Goal: Task Accomplishment & Management: Use online tool/utility

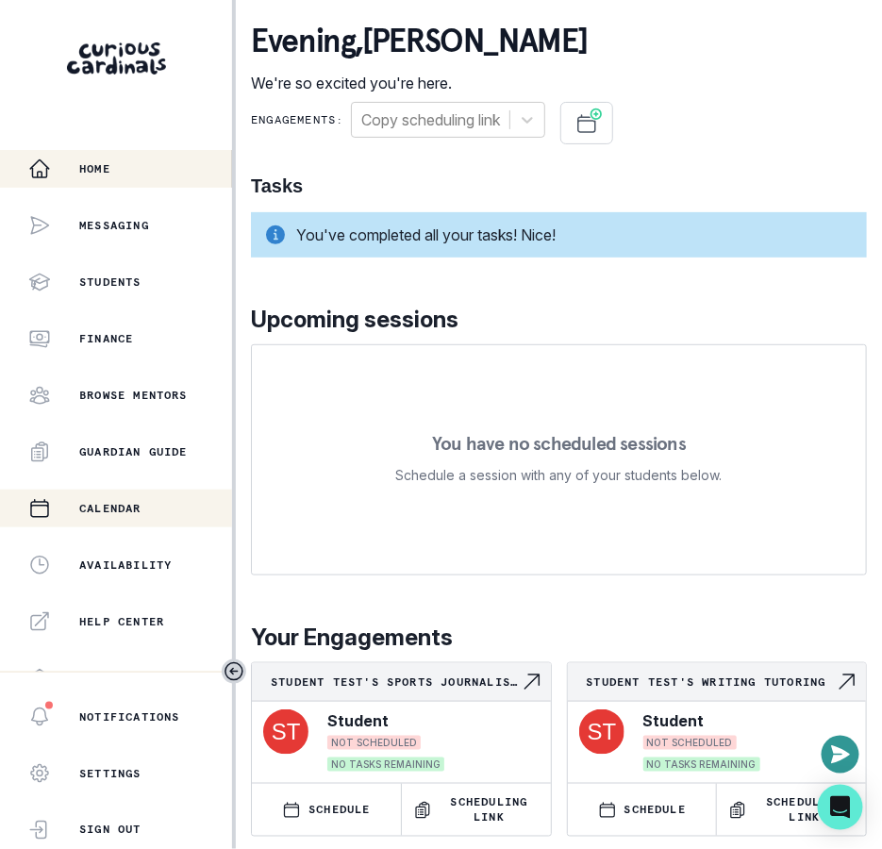
scroll to position [364, 0]
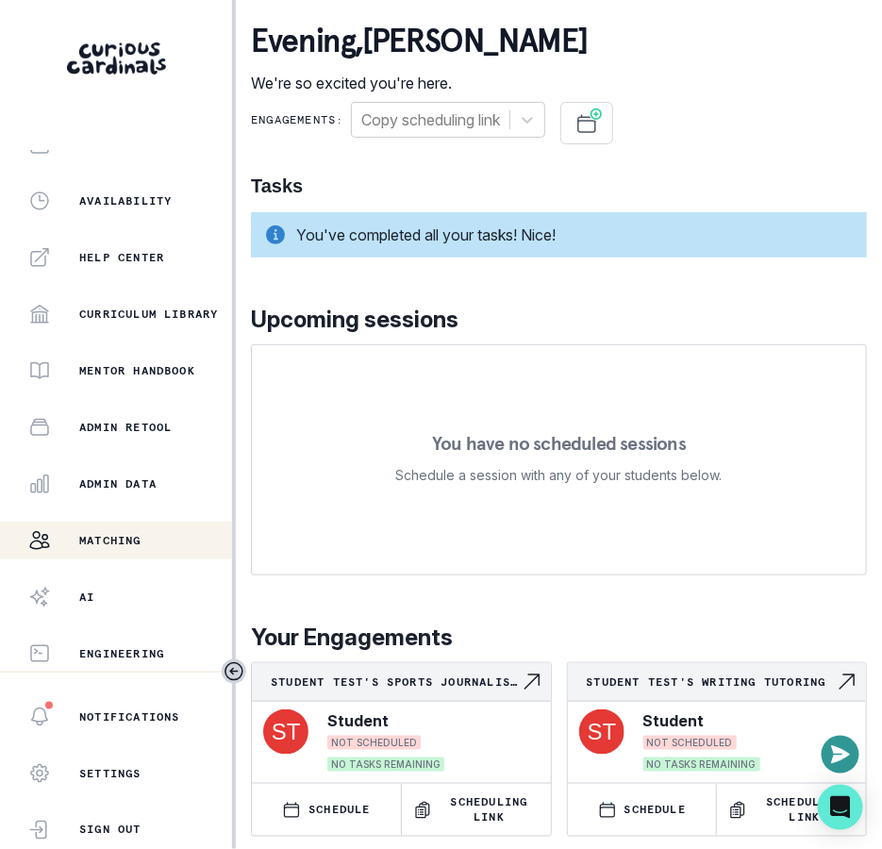
click at [161, 543] on div "Matching" at bounding box center [130, 540] width 204 height 23
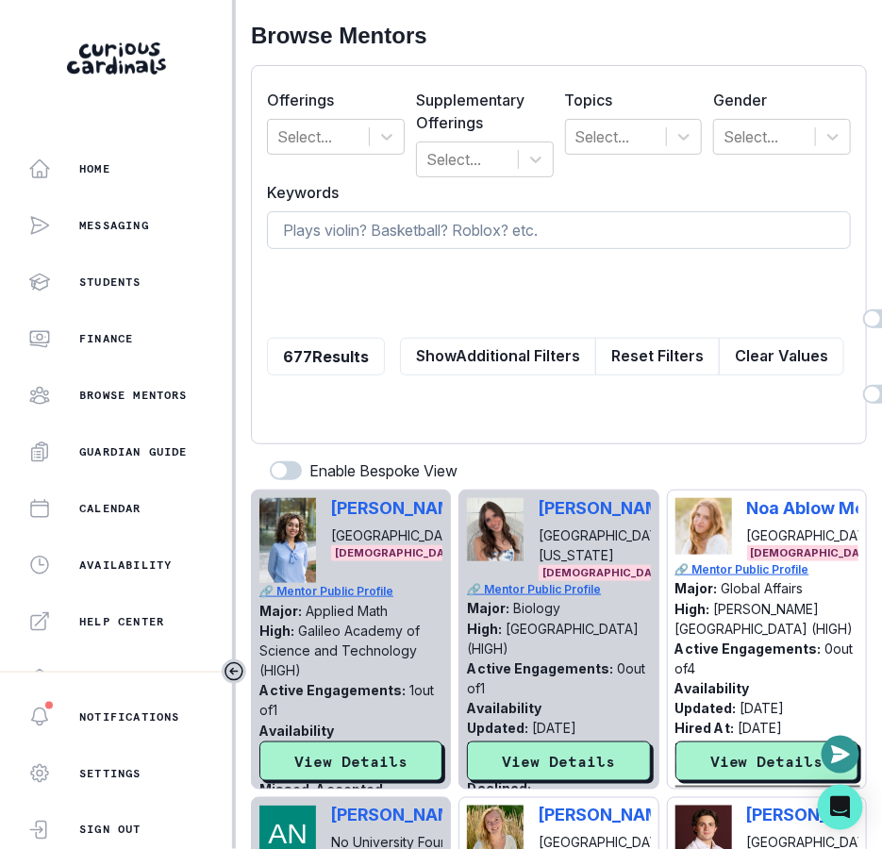
click at [475, 226] on input at bounding box center [559, 230] width 584 height 38
type input "y"
type input "alina"
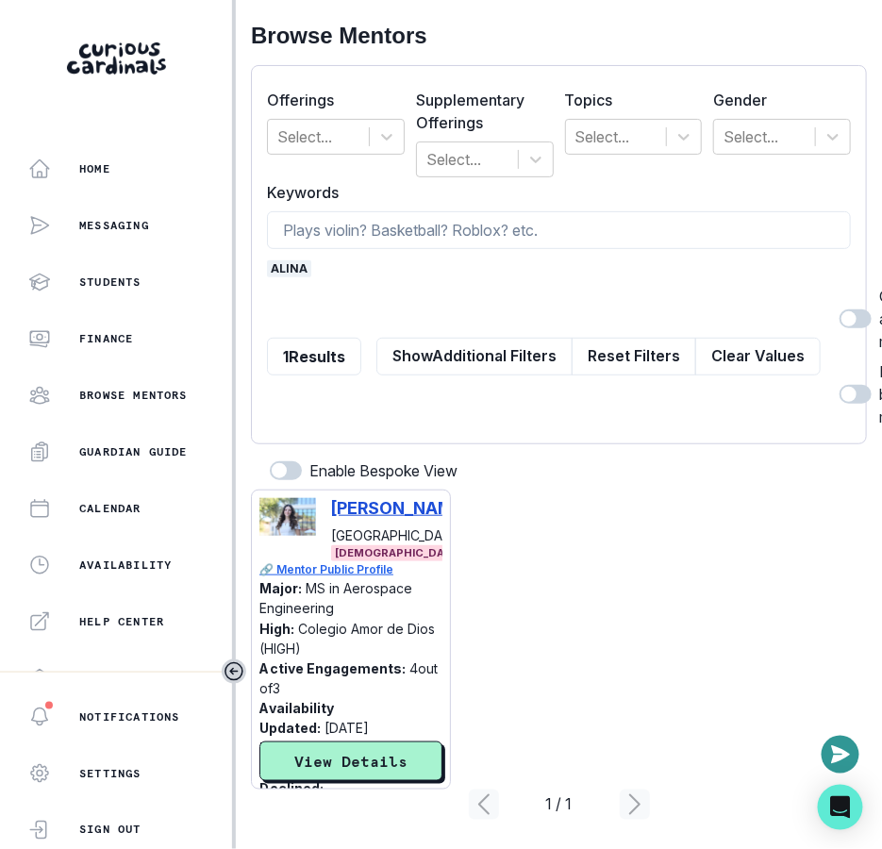
click at [382, 501] on p "[PERSON_NAME]" at bounding box center [400, 508] width 139 height 20
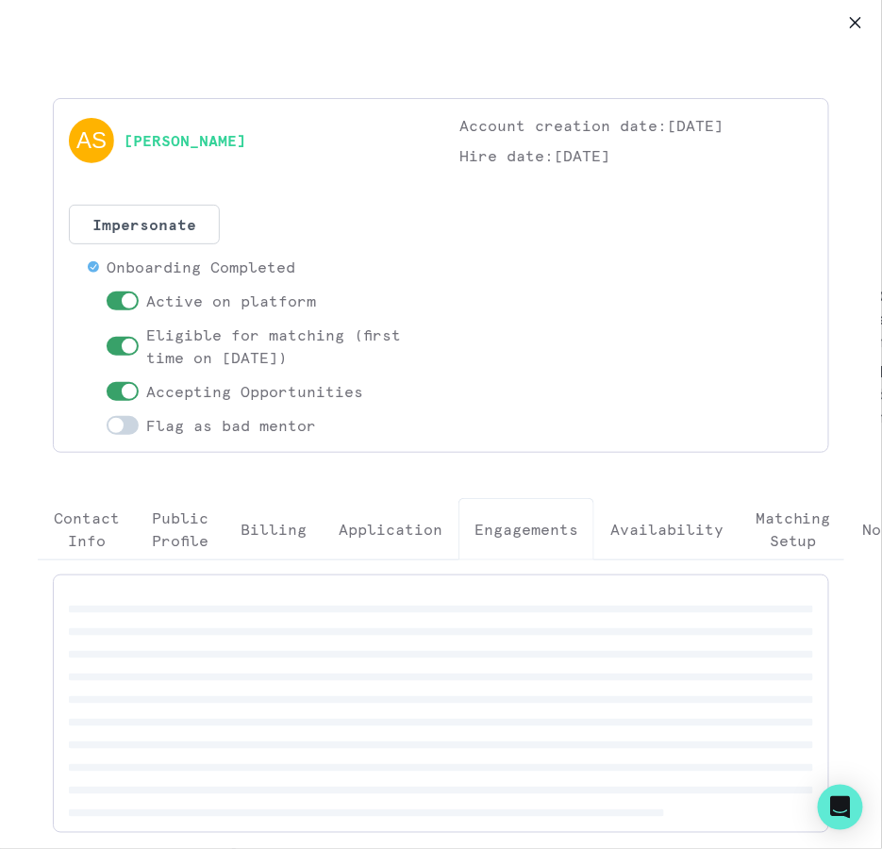
click at [519, 526] on p "Engagements" at bounding box center [526, 529] width 104 height 23
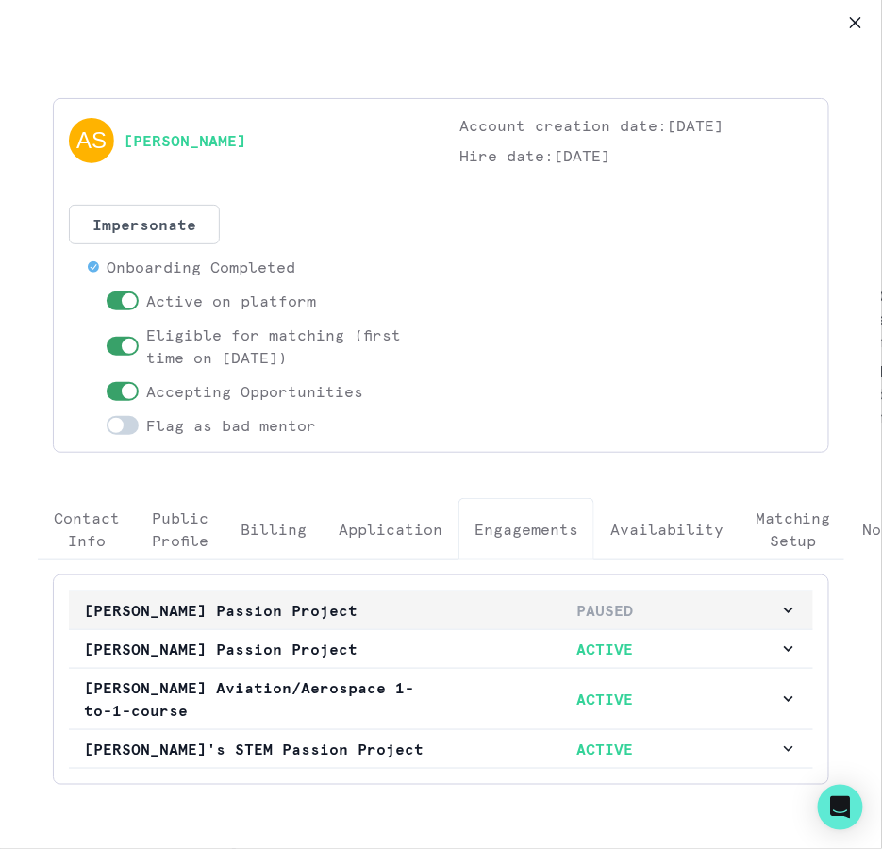
click at [585, 619] on button "[PERSON_NAME] Passion Project PAUSED" at bounding box center [441, 610] width 744 height 38
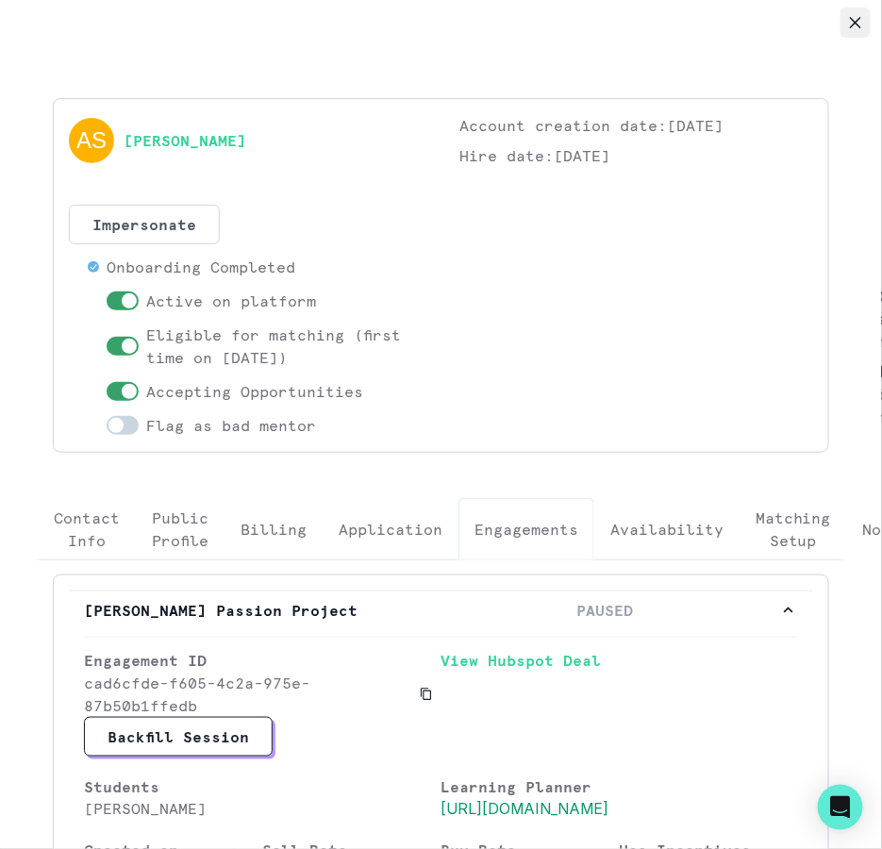
click at [852, 19] on icon "Close" at bounding box center [855, 22] width 11 height 11
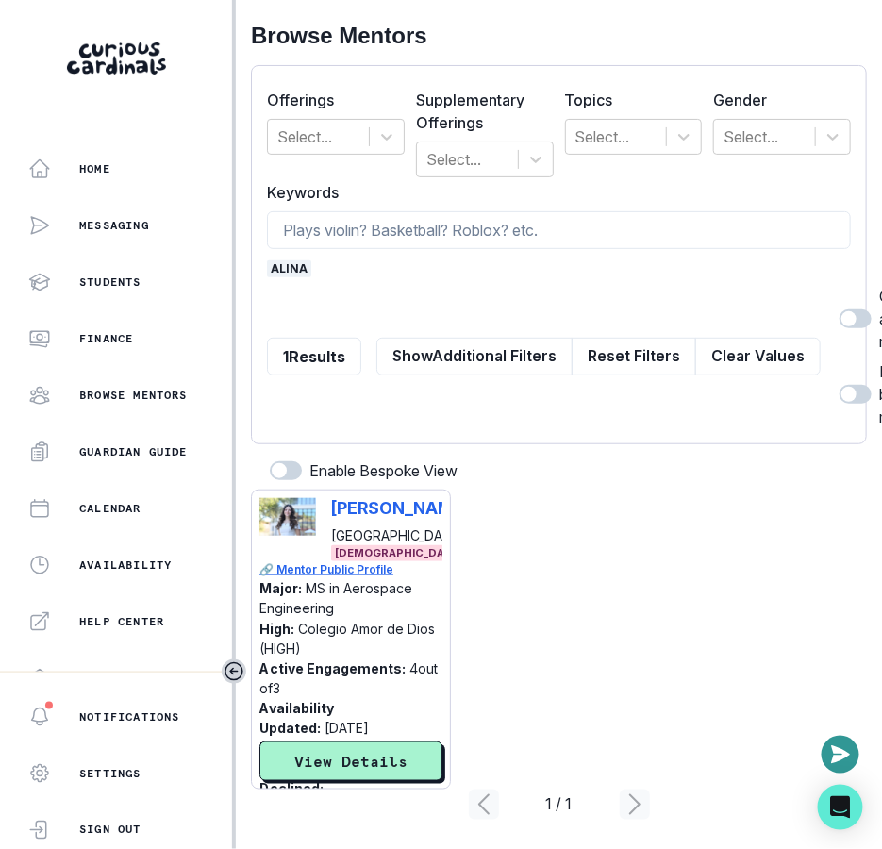
click at [297, 269] on span "alina" at bounding box center [289, 268] width 44 height 17
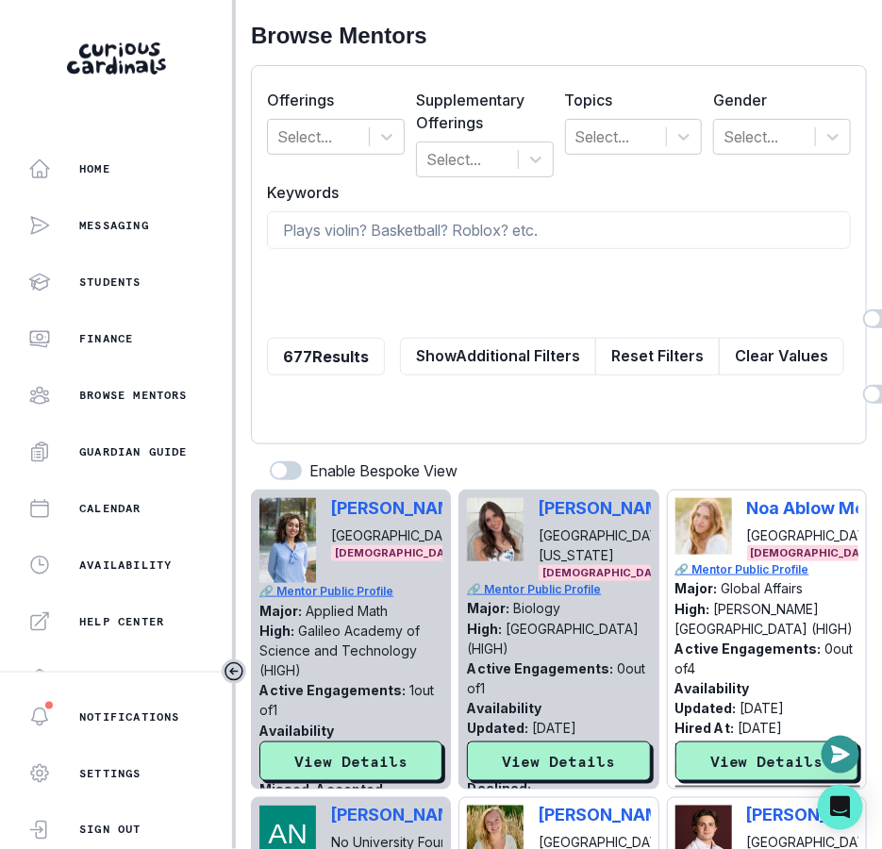
click at [404, 253] on form "Offerings Select... Supplementary Offerings Select... Topics Select... Gender S…" at bounding box center [559, 254] width 584 height 347
click at [412, 243] on input at bounding box center [559, 230] width 584 height 38
type input "astrophysics"
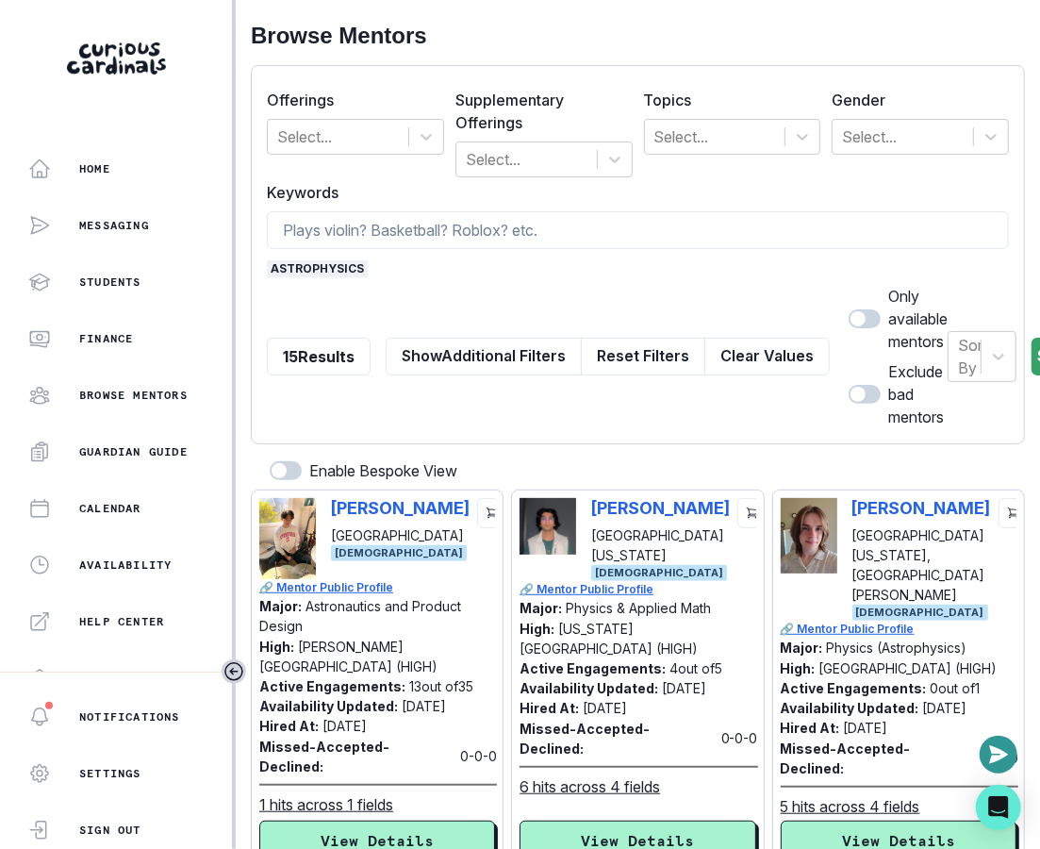
click at [349, 263] on span "astrophysics" at bounding box center [317, 268] width 101 height 17
click at [355, 215] on input at bounding box center [638, 230] width 742 height 38
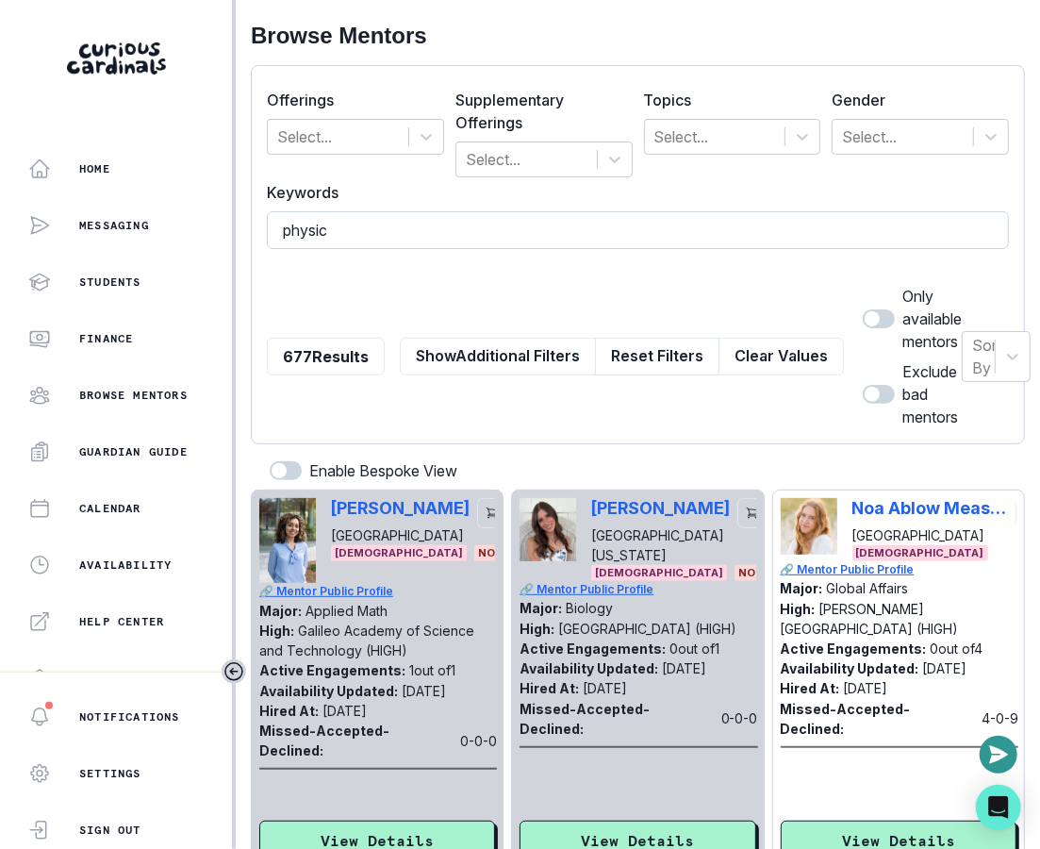
type input "physics"
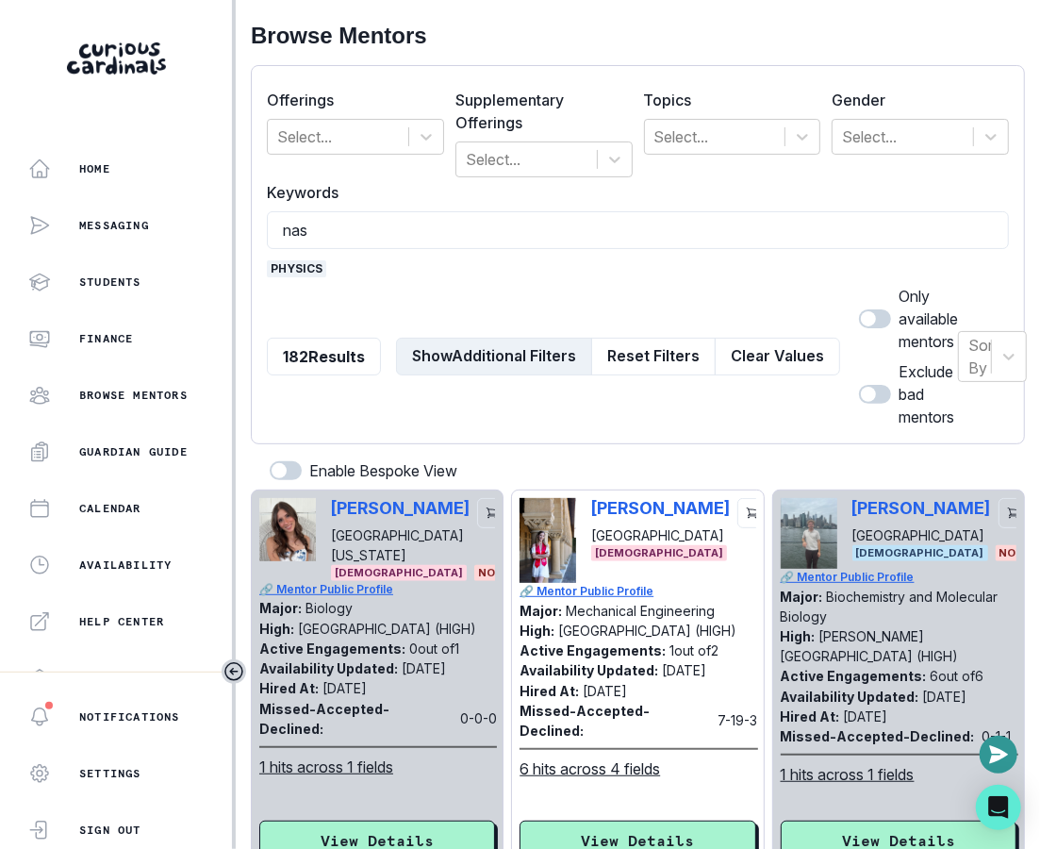
type input "nasa"
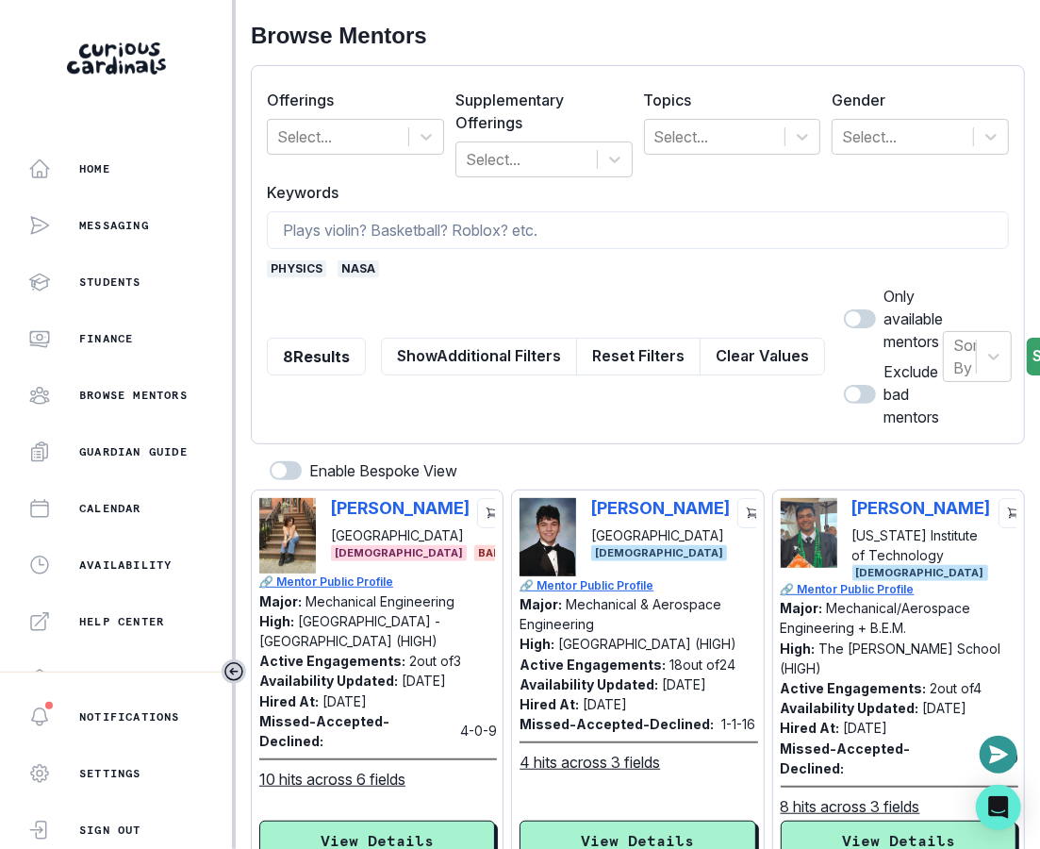
click at [309, 266] on span "physics" at bounding box center [296, 268] width 59 height 17
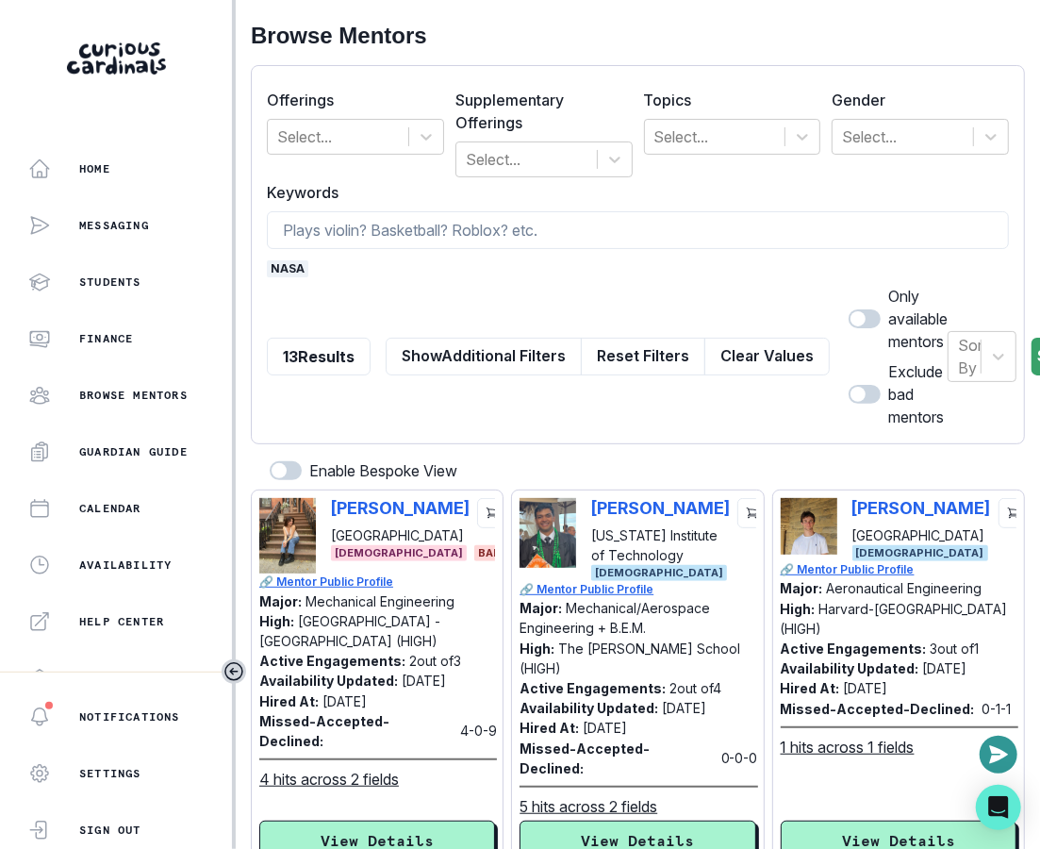
click at [289, 271] on span "nasa" at bounding box center [287, 268] width 41 height 17
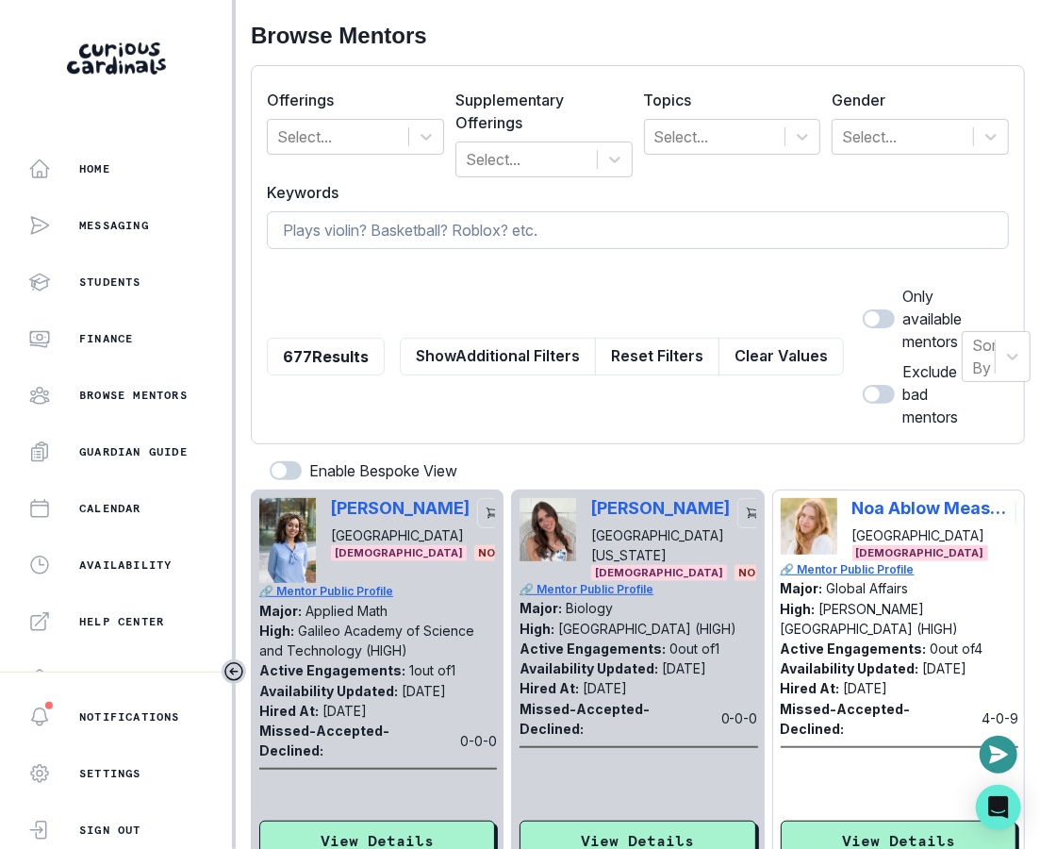
click at [302, 234] on input at bounding box center [638, 230] width 742 height 38
type input "o"
type input "physics"
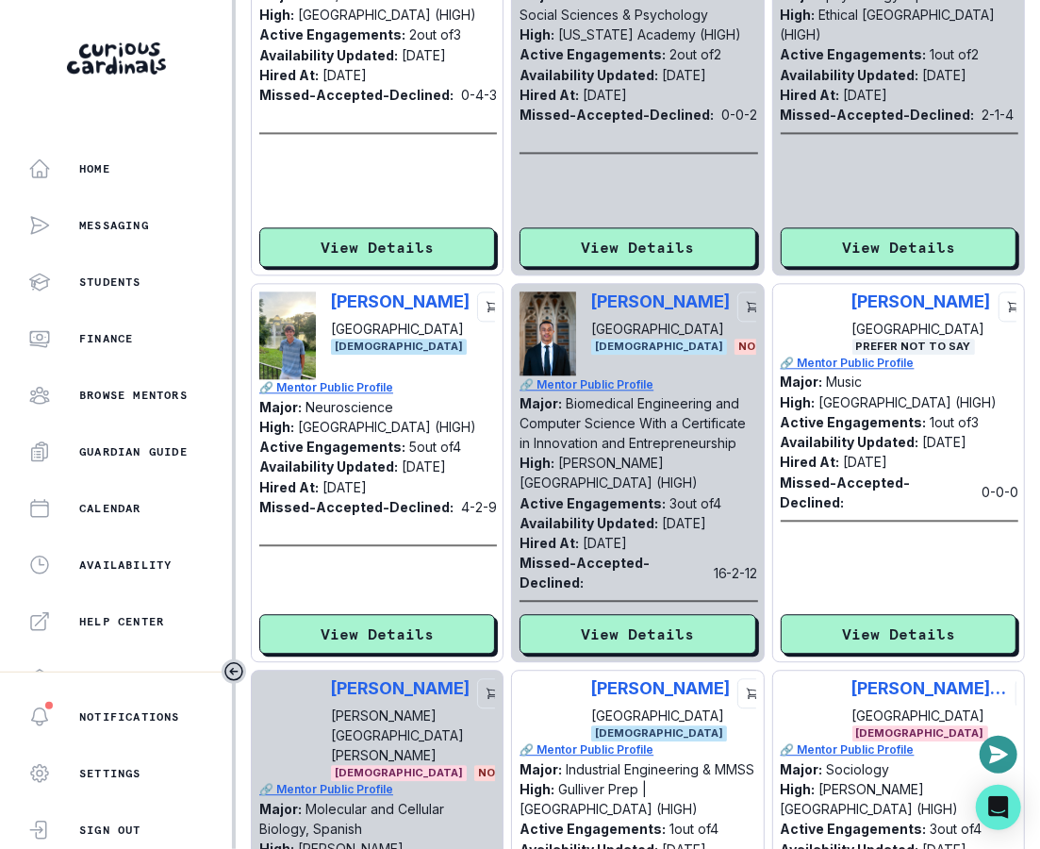
scroll to position [1523, 0]
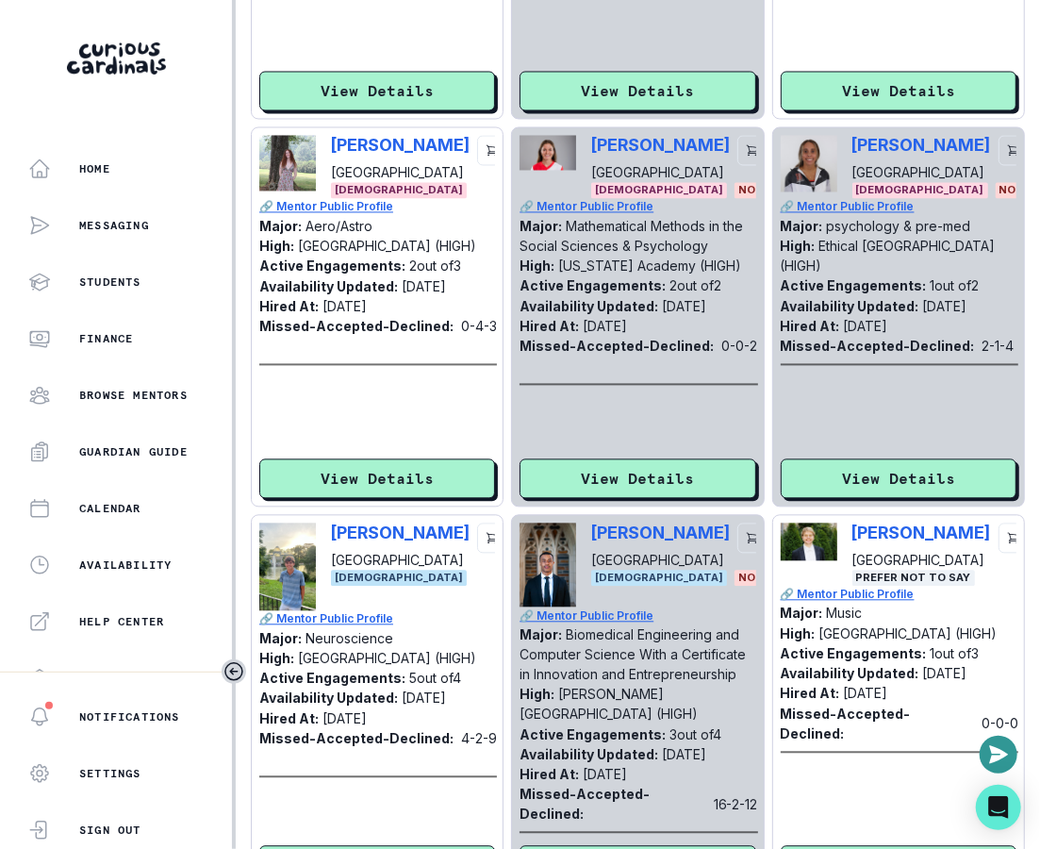
click at [327, 150] on div "[PERSON_NAME] [GEOGRAPHIC_DATA] [DEMOGRAPHIC_DATA]" at bounding box center [377, 167] width 236 height 63
copy p "[PERSON_NAME]"
click at [881, 665] on div "Availability Updated: [DATE]" at bounding box center [900, 674] width 238 height 20
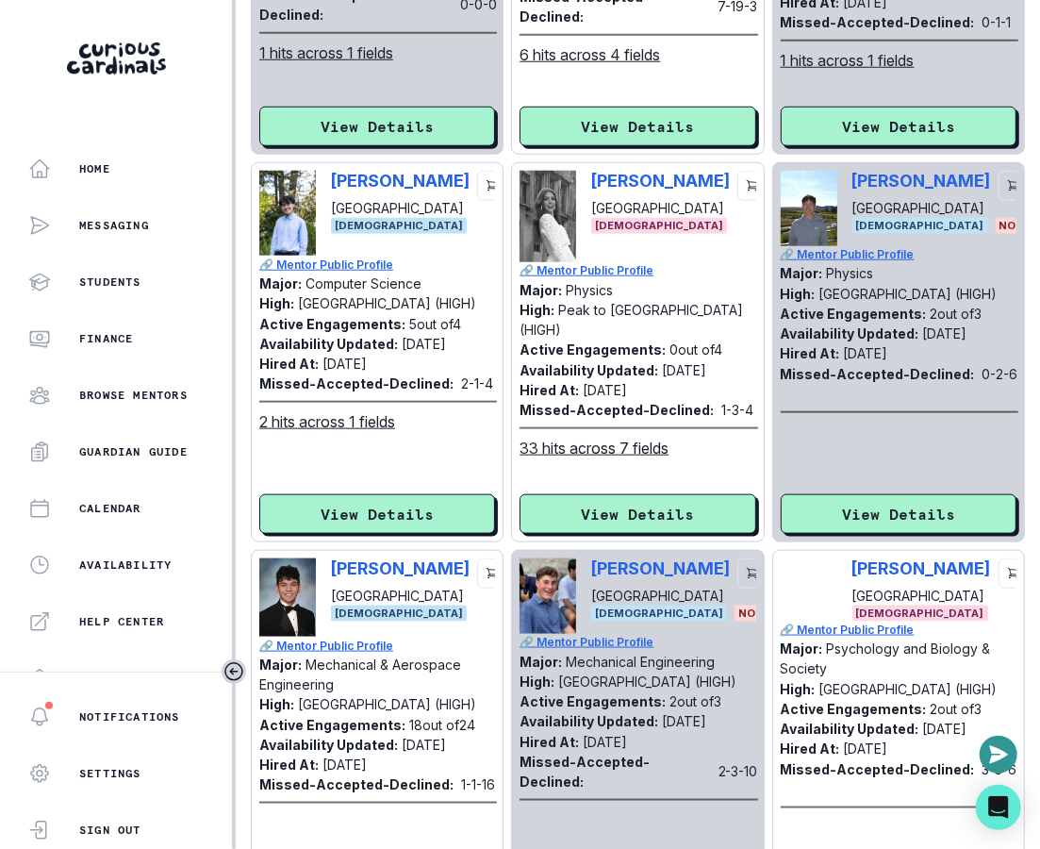
scroll to position [0, 0]
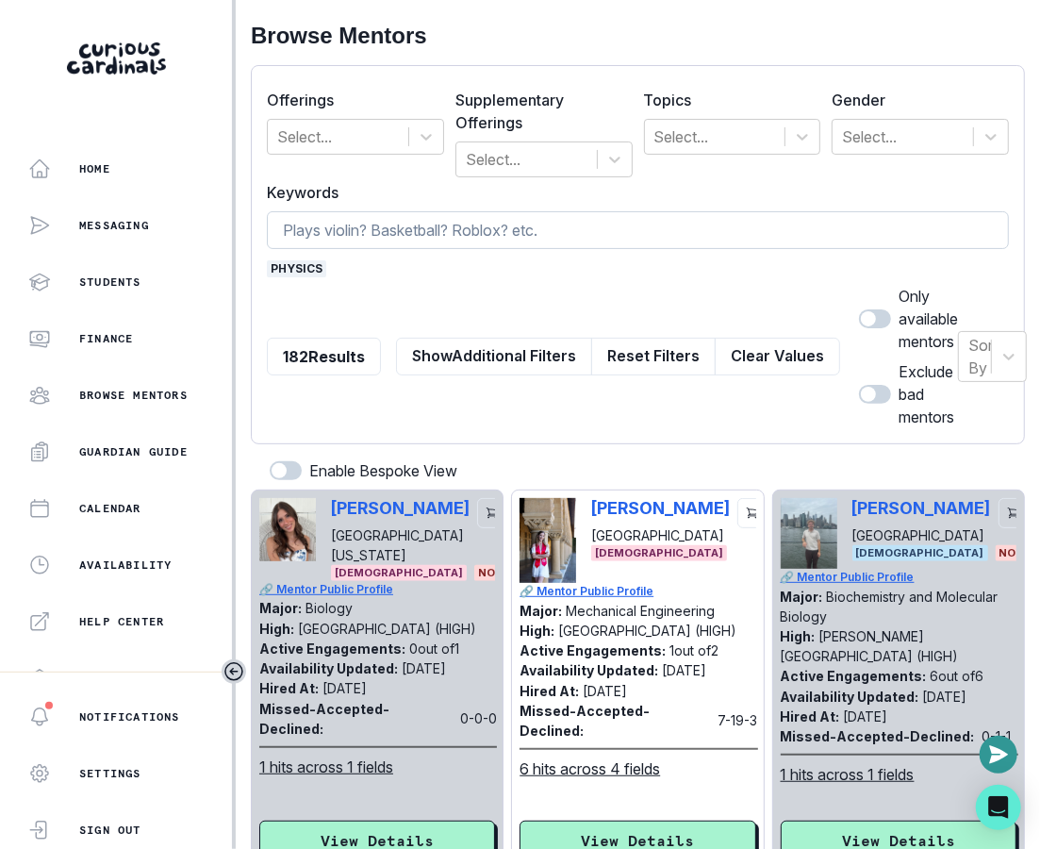
click at [718, 354] on button "Clear Values" at bounding box center [777, 357] width 125 height 38
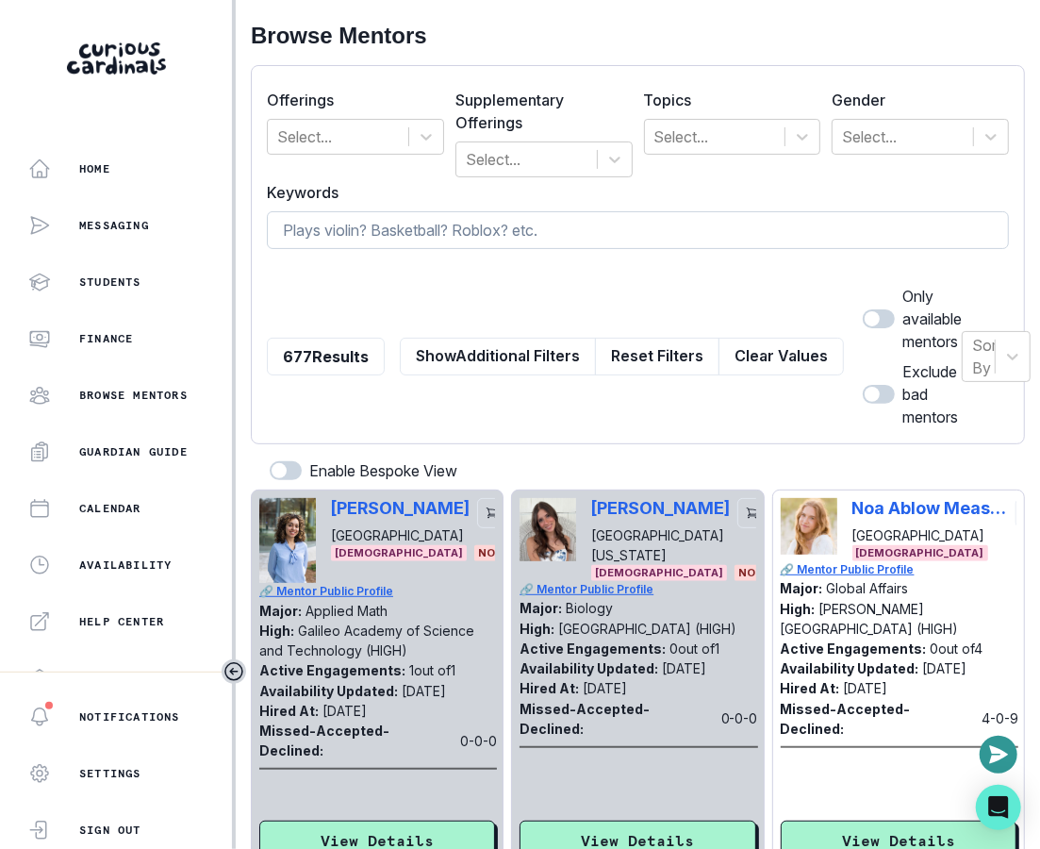
click at [637, 233] on input at bounding box center [638, 230] width 742 height 38
type input "rocketry"
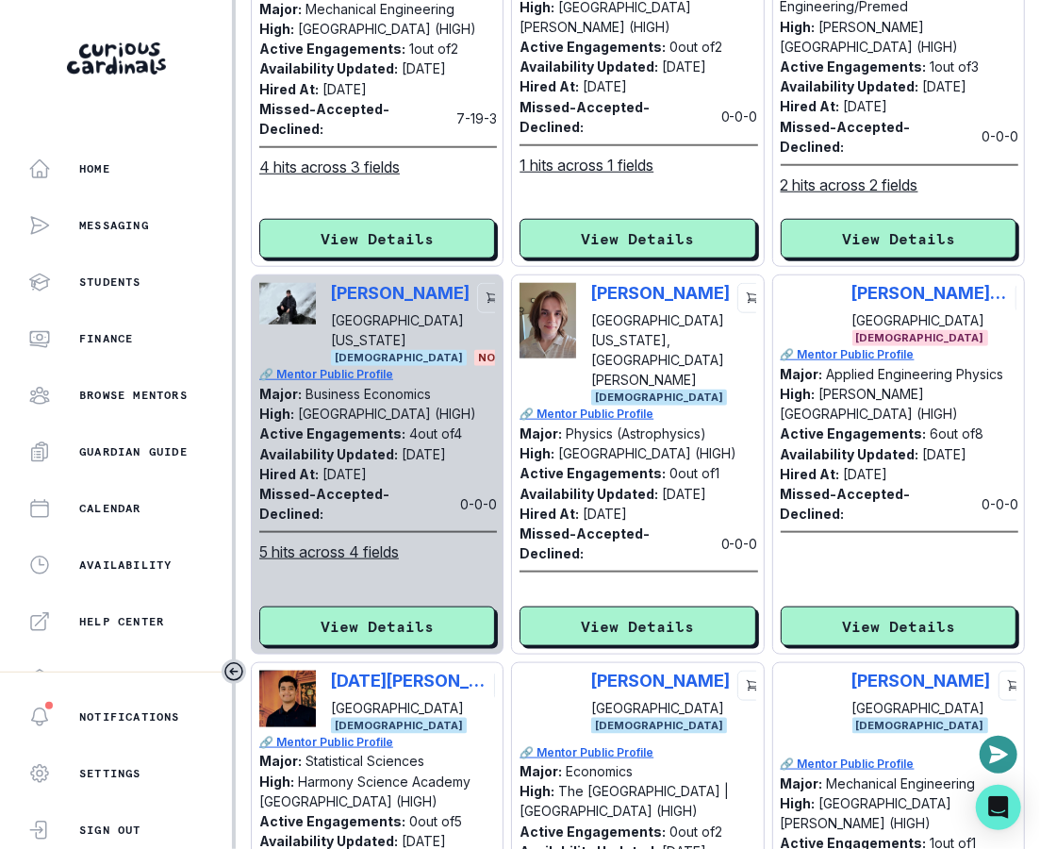
scroll to position [638, 0]
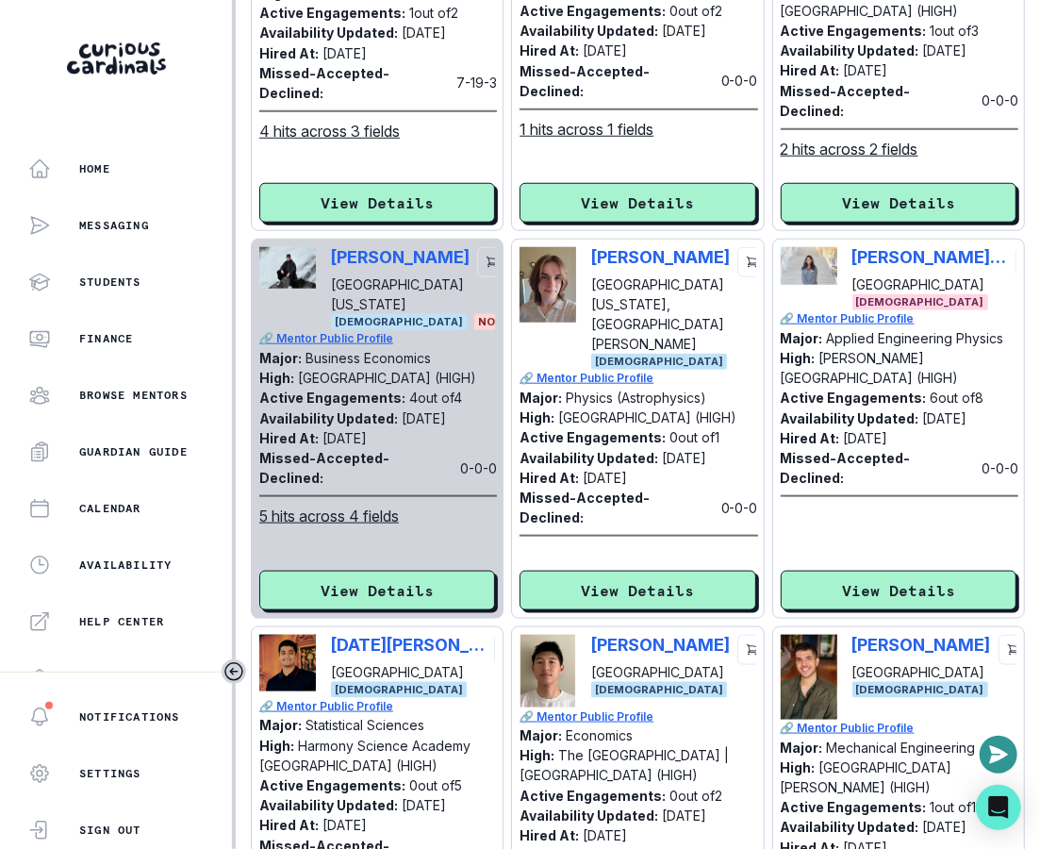
click at [848, 260] on div "[PERSON_NAME] Juaplly [GEOGRAPHIC_DATA] [DEMOGRAPHIC_DATA]" at bounding box center [899, 278] width 236 height 63
copy p "[PERSON_NAME] Juaplly"
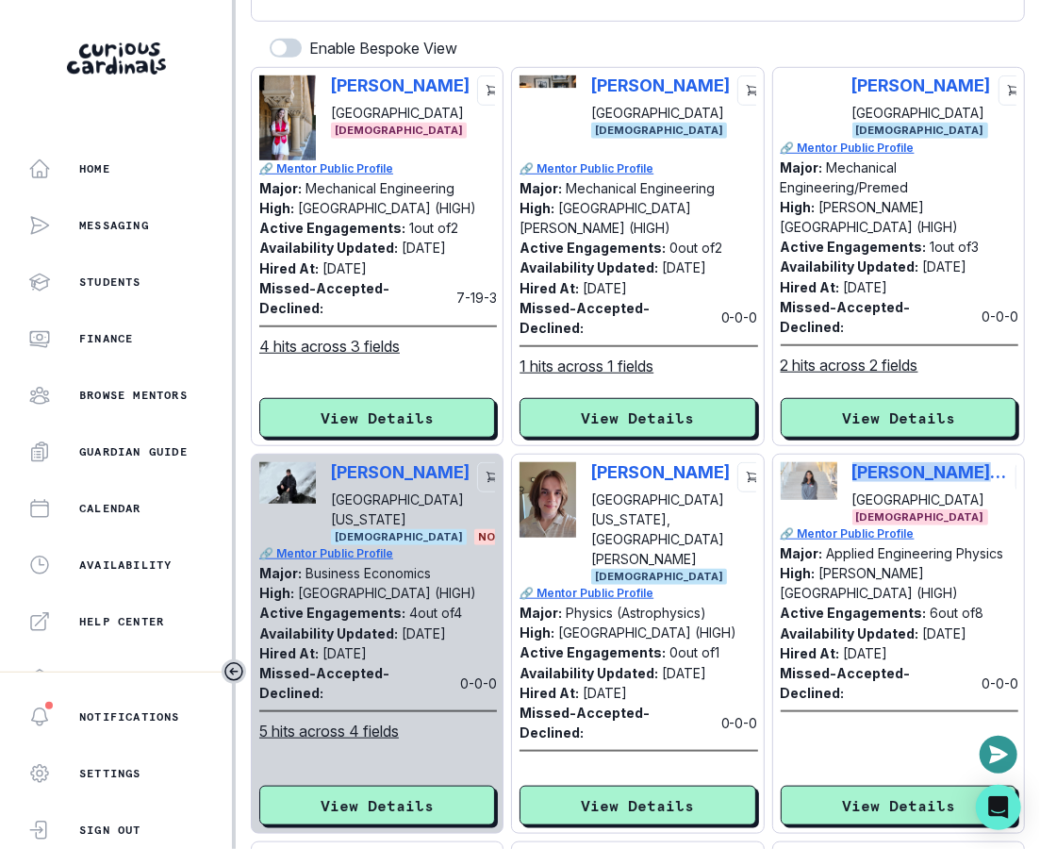
scroll to position [0, 0]
